Goal: Find contact information: Obtain details needed to contact an individual or organization

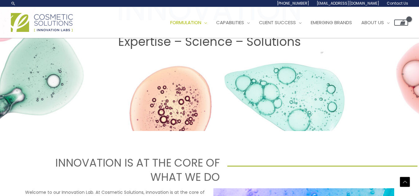
scroll to position [120, 0]
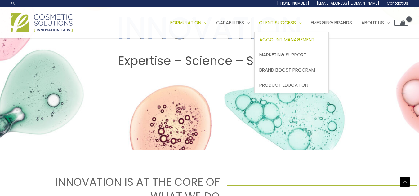
click at [284, 41] on span "Account Management" at bounding box center [286, 39] width 55 height 7
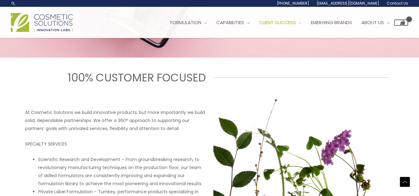
scroll to position [213, 0]
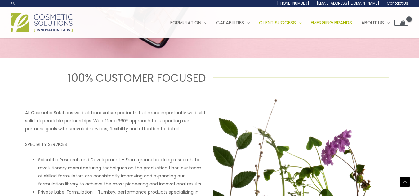
click at [351, 23] on span "Emerging Brands" at bounding box center [331, 22] width 41 height 7
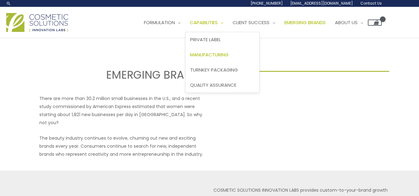
click at [228, 52] on span "Manufacturing" at bounding box center [209, 55] width 38 height 7
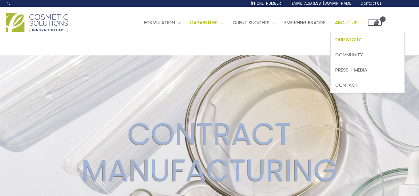
click at [361, 43] on span "Our Story" at bounding box center [348, 39] width 26 height 7
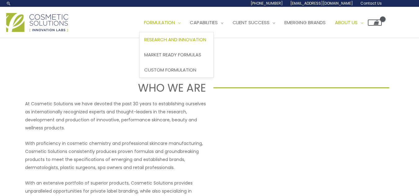
click at [180, 41] on span "Research and Innovation" at bounding box center [175, 39] width 62 height 7
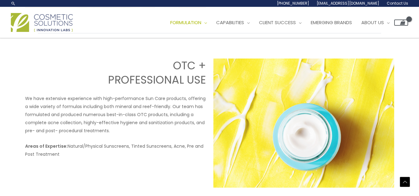
scroll to position [879, 0]
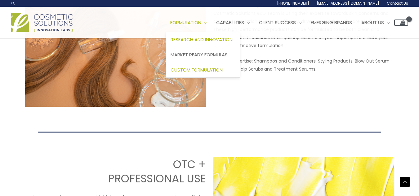
click at [195, 74] on link "Custom Formulation" at bounding box center [203, 69] width 74 height 15
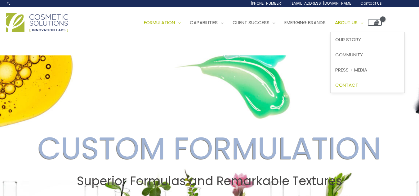
click at [372, 81] on link "Contact" at bounding box center [368, 85] width 74 height 15
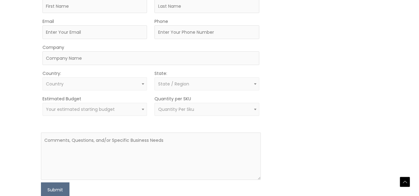
scroll to position [197, 0]
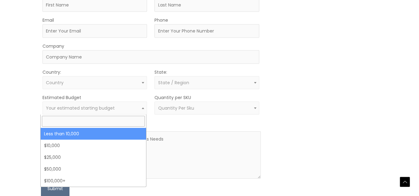
click at [131, 110] on span "Your estimated starting budget" at bounding box center [95, 109] width 98 height 6
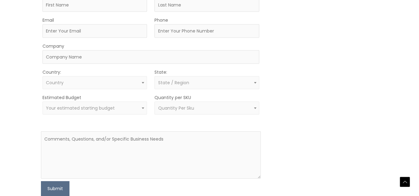
click at [131, 110] on span "Your estimated starting budget" at bounding box center [95, 109] width 98 height 6
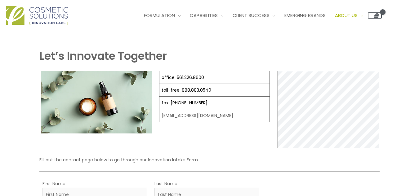
scroll to position [7, 0]
drag, startPoint x: 221, startPoint y: 115, endPoint x: 159, endPoint y: 120, distance: 62.3
click at [160, 120] on td "[EMAIL_ADDRESS][DOMAIN_NAME]" at bounding box center [215, 116] width 110 height 13
copy td "[EMAIL_ADDRESS][DOMAIN_NAME]"
